Goal: Information Seeking & Learning: Find specific page/section

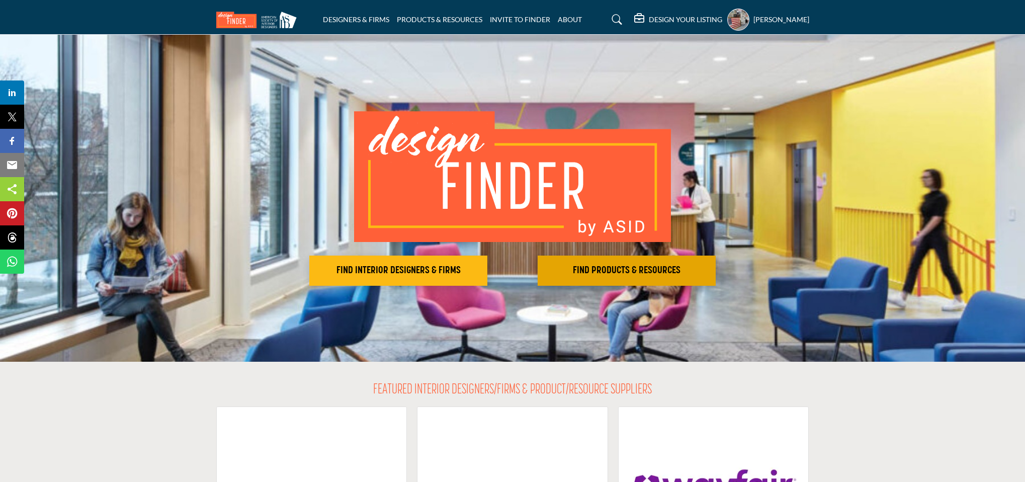
click at [485, 268] on h2 "FIND PRODUCTS & RESOURCES" at bounding box center [398, 271] width 172 height 12
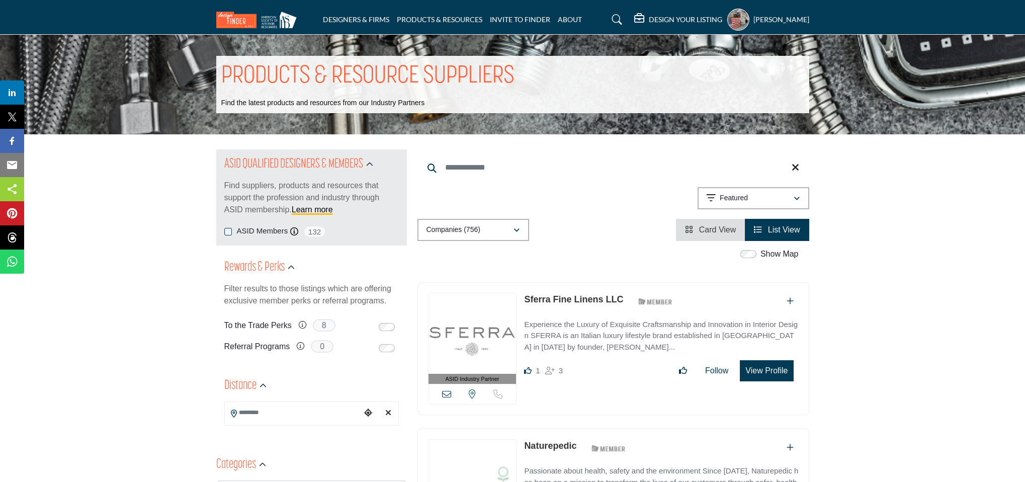
click at [480, 163] on input "Search Keyword" at bounding box center [614, 167] width 392 height 24
type input "*"
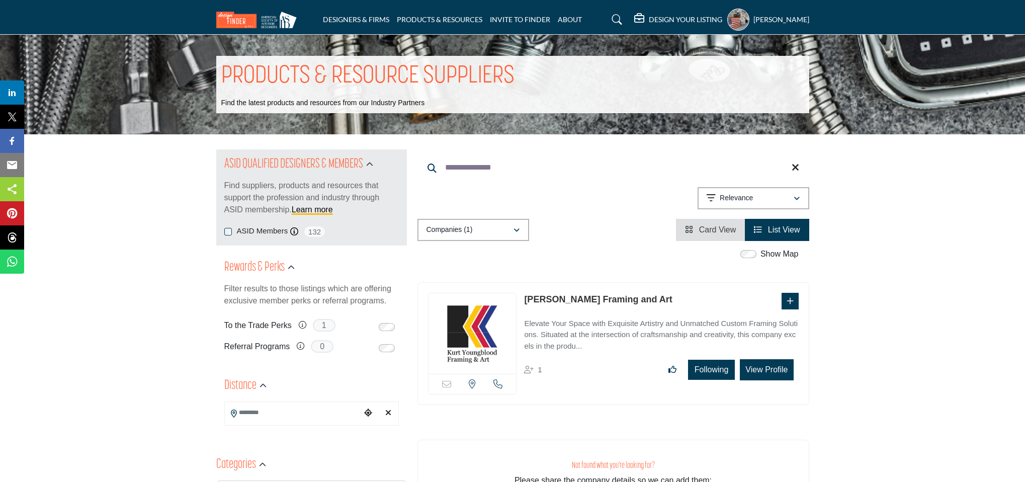
type input "**********"
click at [611, 322] on p "Elevate Your Space with Exquisite Artistry and Unmatched Custom Framing Solutio…" at bounding box center [661, 335] width 274 height 34
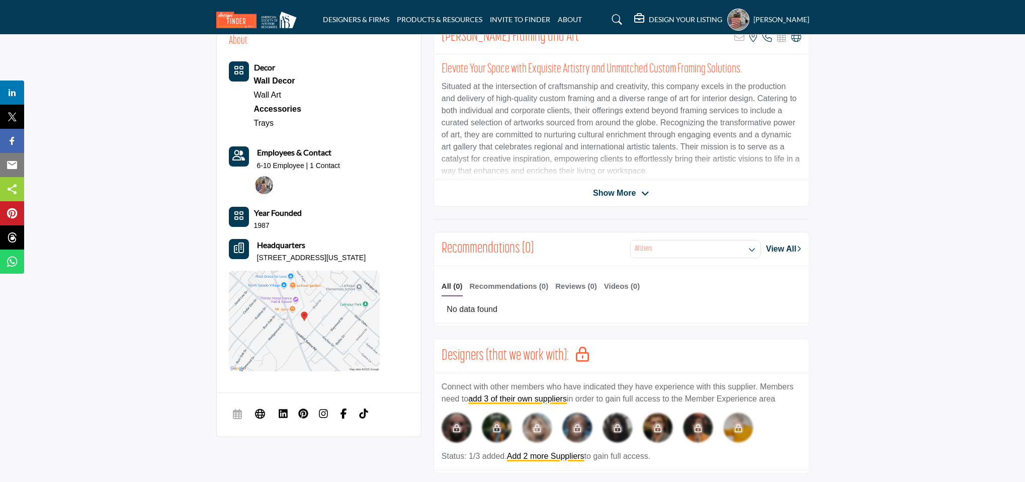
scroll to position [232, 0]
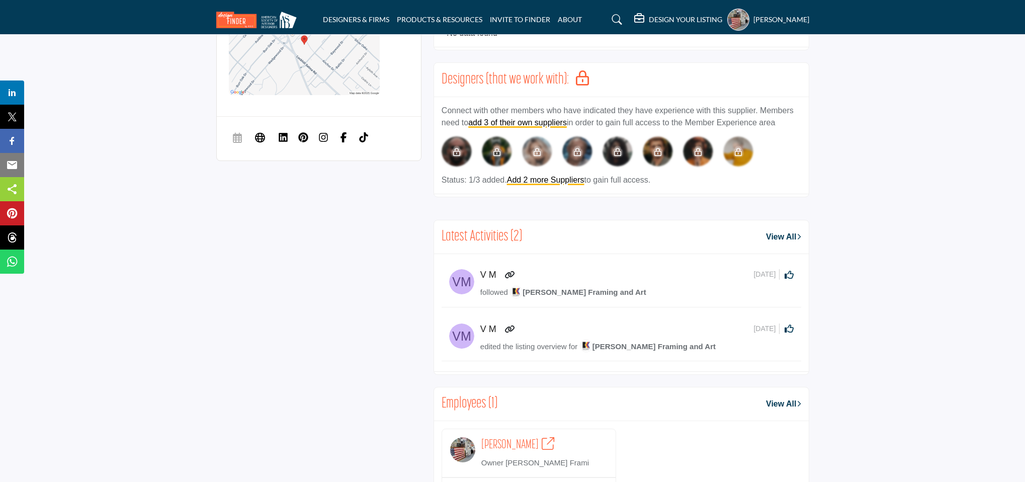
scroll to position [560, 0]
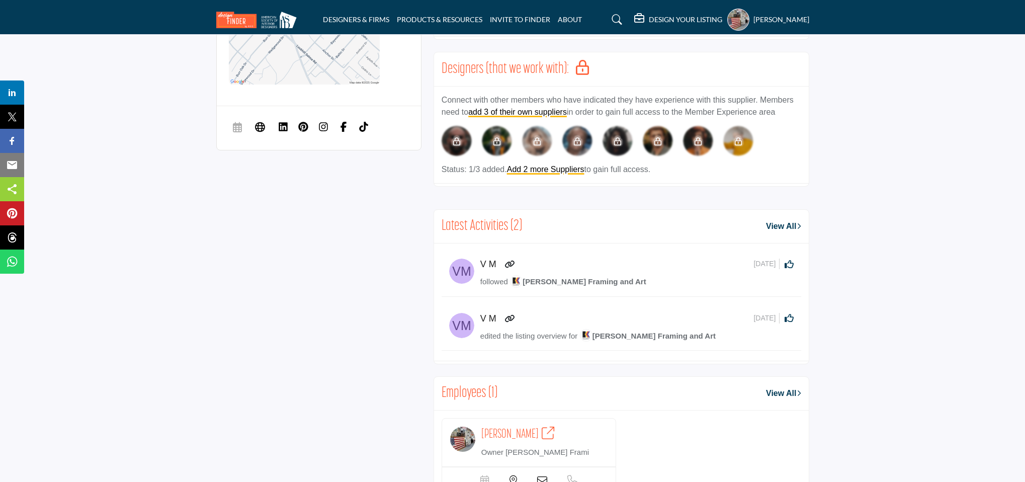
click at [858, 277] on section "About Decor Wall Decor Wall Art" at bounding box center [512, 192] width 1025 height 943
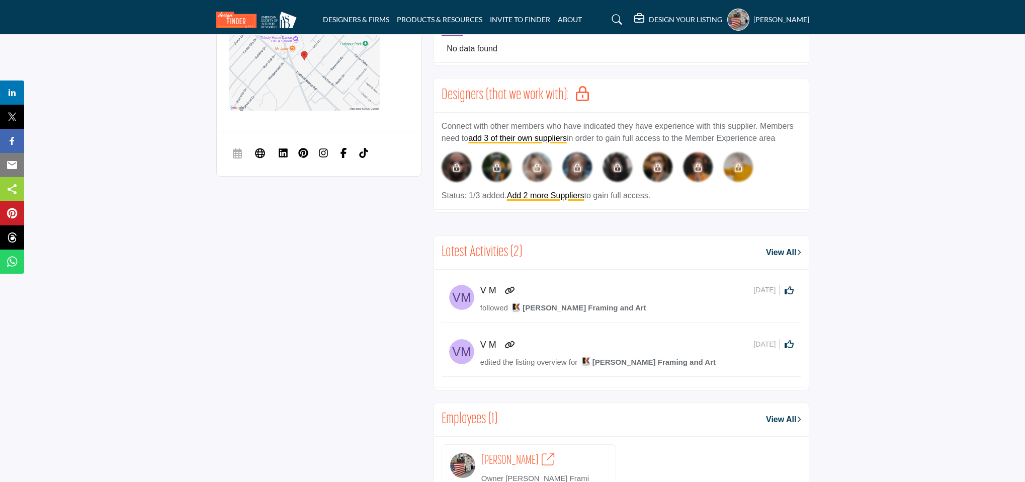
scroll to position [532, 0]
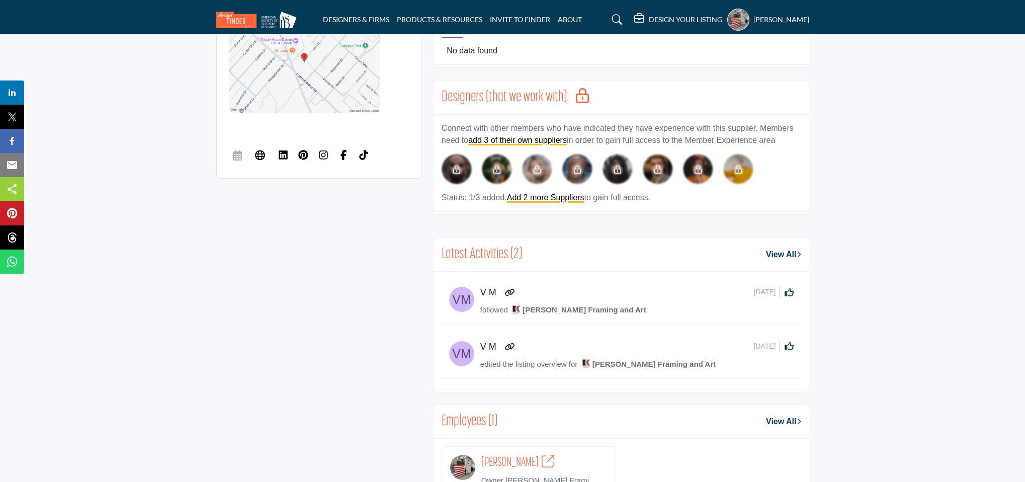
click at [856, 393] on section "About Decor Wall Decor Wall Art" at bounding box center [512, 220] width 1025 height 943
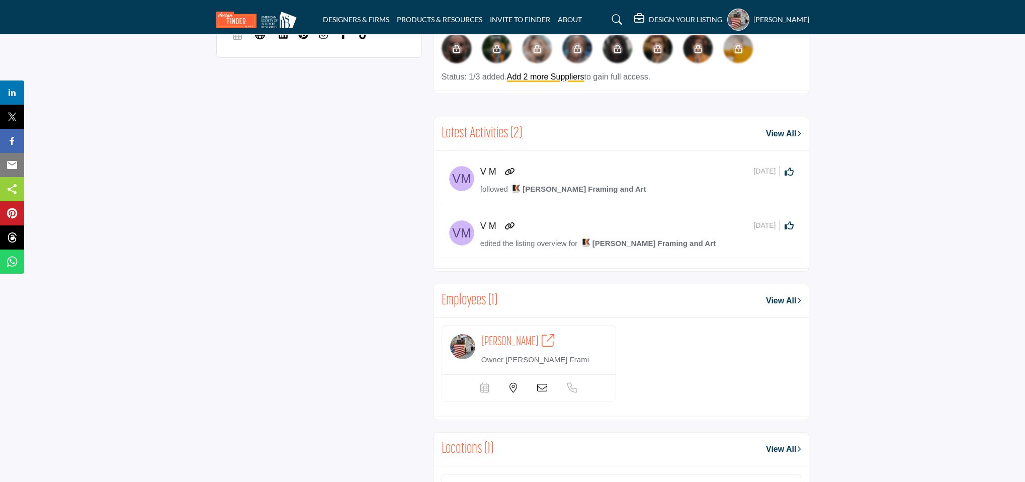
scroll to position [825, 0]
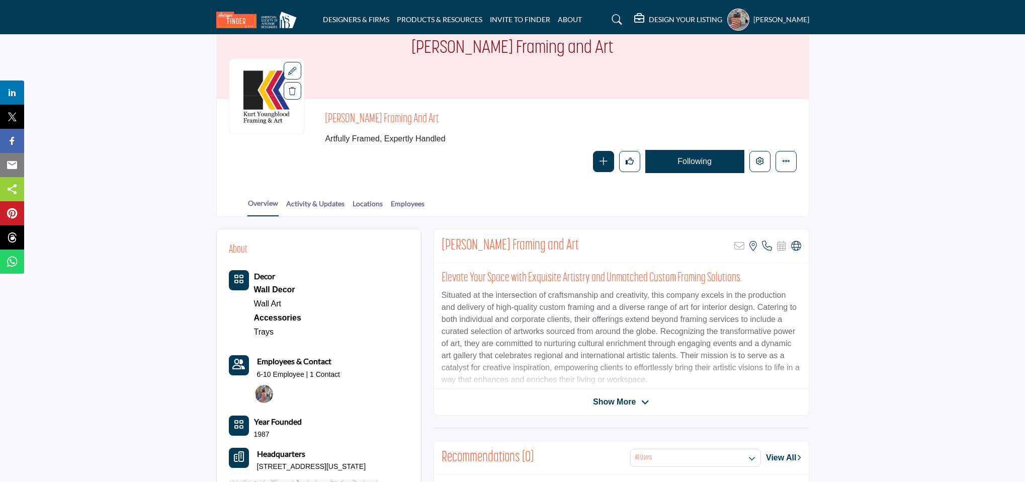
scroll to position [0, 0]
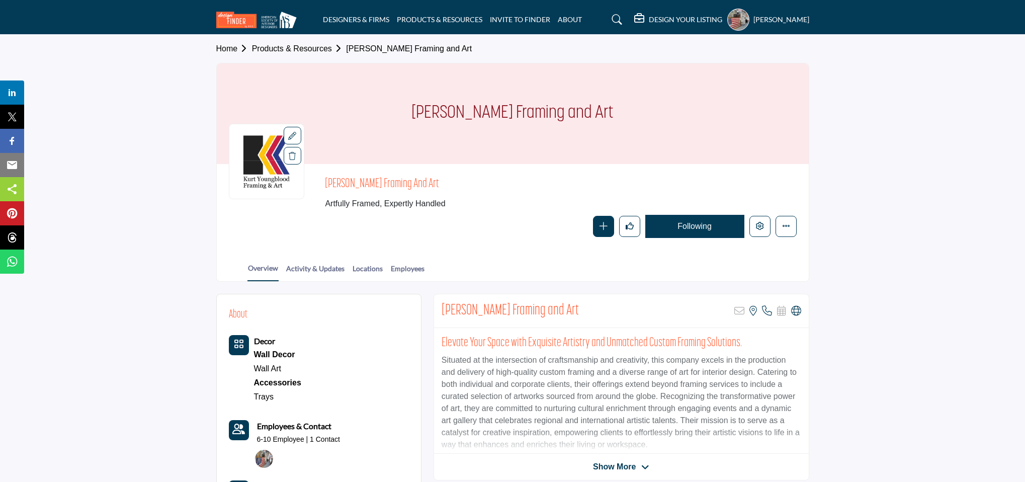
click at [900, 268] on section "Home Products & Resources Kurt Younglood Framing and Art Kurt Younglood Framing…" at bounding box center [512, 158] width 1025 height 247
click at [152, 104] on section "Home Products & Resources Kurt Younglood Framing and Art Kurt Younglood Framing…" at bounding box center [512, 158] width 1025 height 247
click at [929, 148] on section "Home Products & Resources Kurt Younglood Framing and Art Kurt Younglood Framing…" at bounding box center [512, 158] width 1025 height 247
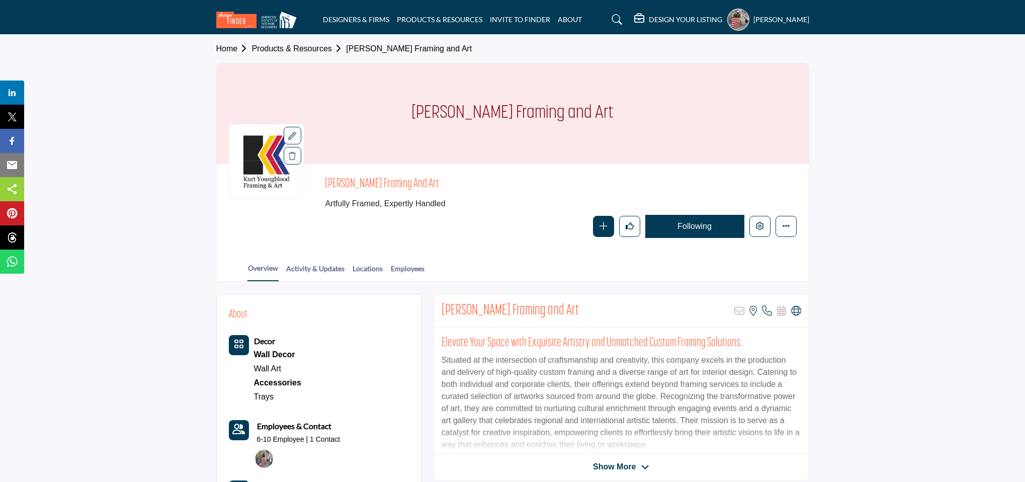
click at [143, 169] on section "Home Products & Resources Kurt Younglood Framing and Art Kurt Younglood Framing…" at bounding box center [512, 158] width 1025 height 247
click at [900, 258] on section "Home Products & Resources Kurt Younglood Framing and Art Kurt Younglood Framing…" at bounding box center [512, 158] width 1025 height 247
click at [857, 229] on section "Home Products & Resources Kurt Younglood Framing and Art Kurt Younglood Framing…" at bounding box center [512, 158] width 1025 height 247
click at [702, 16] on h5 "DESIGN YOUR LISTING" at bounding box center [685, 19] width 73 height 9
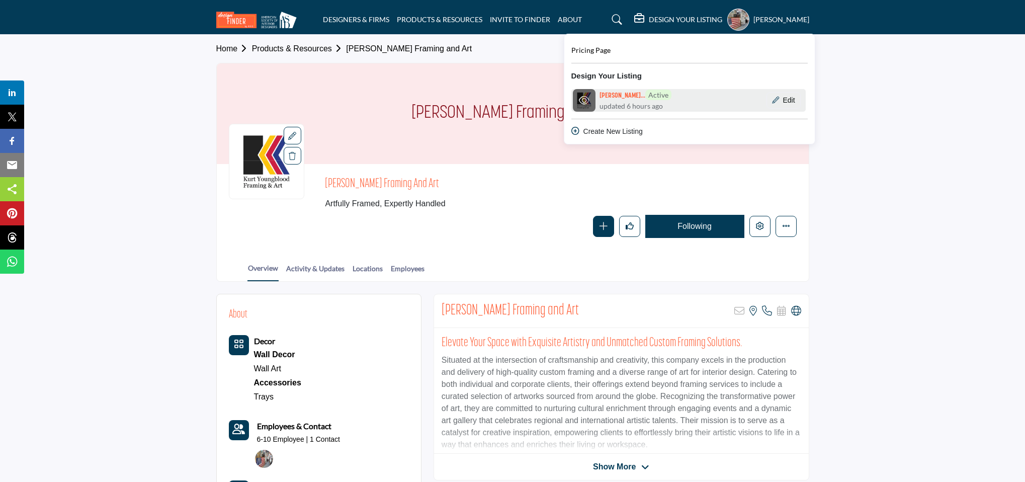
click at [692, 99] on div "Kurt Younglood... Active updated 6 hours ago" at bounding box center [634, 100] width 124 height 23
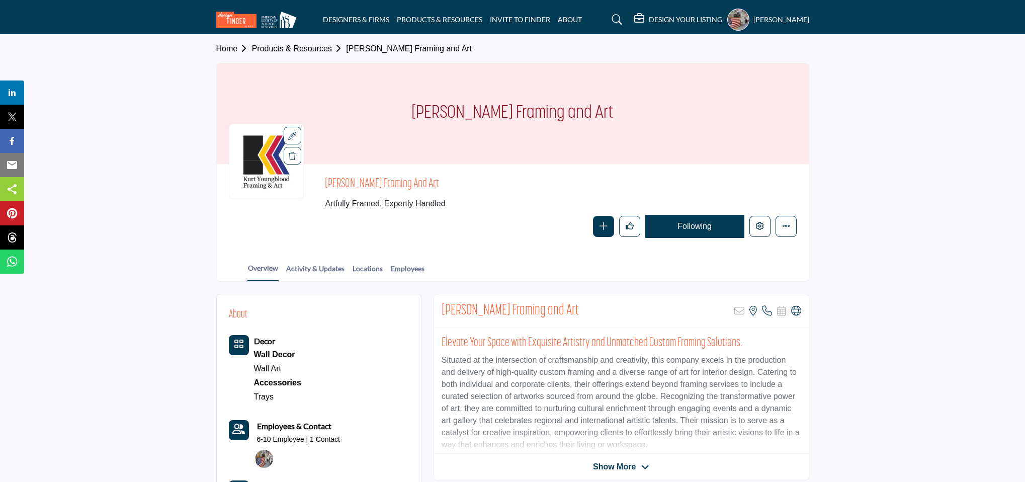
click at [795, 17] on h5 "[PERSON_NAME]" at bounding box center [782, 20] width 56 height 10
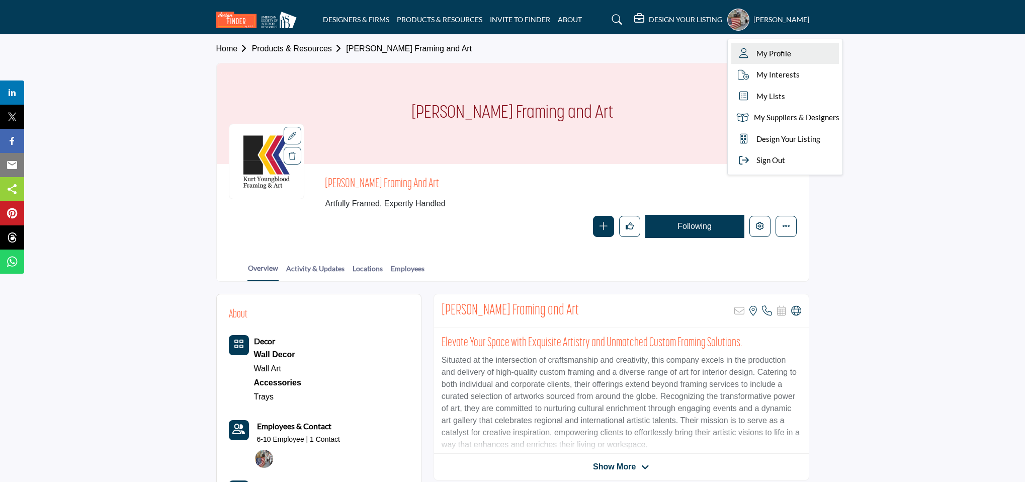
click at [774, 58] on span "My Profile" at bounding box center [774, 54] width 35 height 12
